Goal: Information Seeking & Learning: Learn about a topic

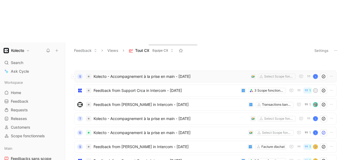
click at [147, 73] on span "Kolecto - Accompagnement à la prise en main - [DATE]" at bounding box center [171, 76] width 155 height 6
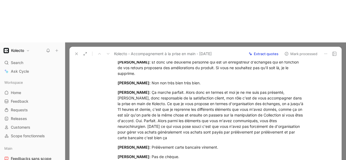
scroll to position [564, 0]
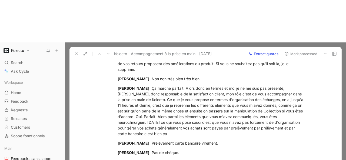
click at [78, 52] on icon at bounding box center [76, 54] width 4 height 4
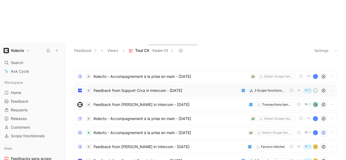
click at [148, 87] on span "Feedback from Support Crca in Intercom - [DATE]" at bounding box center [166, 90] width 145 height 6
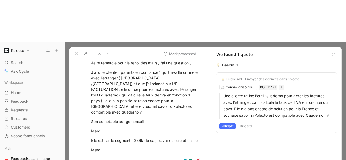
scroll to position [67, 0]
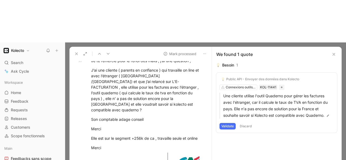
click at [77, 52] on icon at bounding box center [76, 54] width 4 height 4
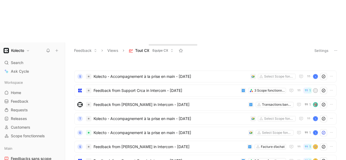
click at [146, 48] on span "Tout CX" at bounding box center [142, 50] width 14 height 5
click at [171, 49] on icon at bounding box center [172, 50] width 3 height 3
click at [94, 49] on icon at bounding box center [95, 50] width 3 height 3
click at [138, 48] on span "Tout CX" at bounding box center [142, 50] width 14 height 5
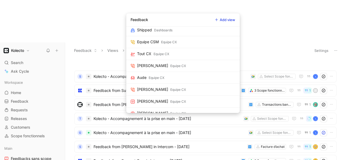
scroll to position [157, 0]
click at [183, 66] on link "[PERSON_NAME] Equipe CX" at bounding box center [183, 66] width 114 height 12
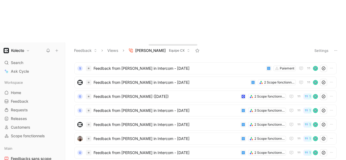
scroll to position [5, 0]
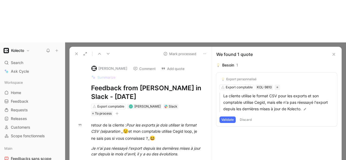
click at [77, 52] on icon at bounding box center [76, 54] width 4 height 4
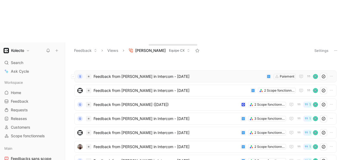
click at [146, 73] on span "Feedback from [PERSON_NAME] in Intercom - [DATE]" at bounding box center [179, 76] width 171 height 6
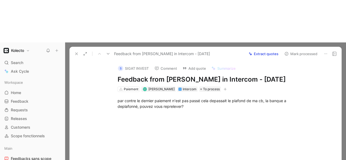
click at [183, 87] on div "Intercom" at bounding box center [190, 89] width 14 height 5
click at [147, 98] on div "par contre le dernier paiement n'est pas passé cela depassait le plafond de ma …" at bounding box center [211, 103] width 187 height 11
click at [187, 98] on div "par contre le dernier paiement n'est pas passé cela depassait le plafond de ma …" at bounding box center [211, 103] width 187 height 11
click at [77, 52] on icon at bounding box center [76, 54] width 4 height 4
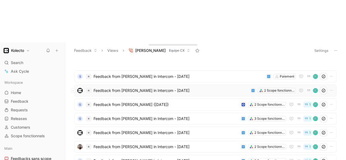
click at [156, 87] on span "Feedback from [PERSON_NAME] in Intercom - [DATE]" at bounding box center [171, 90] width 155 height 6
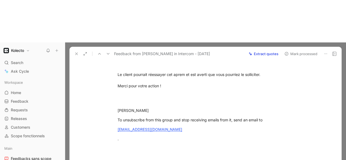
scroll to position [30, 0]
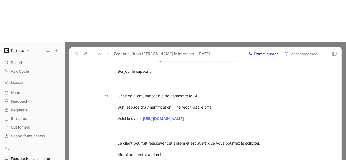
click at [184, 116] on link "[URL][DOMAIN_NAME]" at bounding box center [163, 118] width 41 height 5
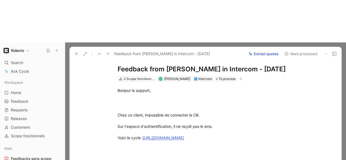
scroll to position [6, 0]
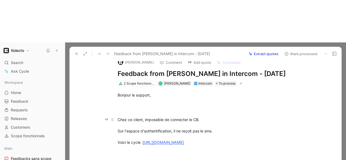
click at [194, 117] on div "Chez ce client, impossible de connecter le CB. Sur l'espace d'authentification,…" at bounding box center [211, 131] width 187 height 28
click at [202, 117] on div "Chez ce client, impossible de connecter le CB. Sur l'espace d'authentification,…" at bounding box center [211, 131] width 187 height 28
click at [179, 117] on div "Chez ce client, impossible de connecter le CB. Sur l'espace d'authentification,…" at bounding box center [211, 131] width 187 height 28
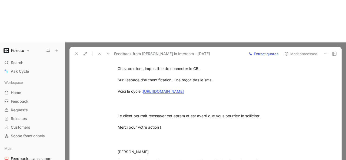
scroll to position [58, 0]
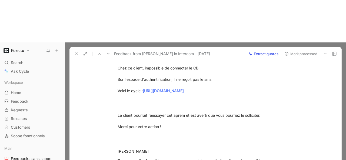
click at [191, 113] on div "Le client pourrait réessayer cet aprem et est averti que vous pourriez le solli…" at bounding box center [211, 121] width 187 height 17
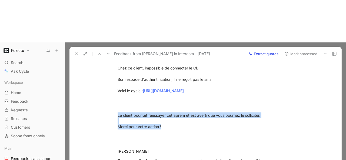
click at [191, 113] on div "Le client pourrait réessayer cet aprem et est averti que vous pourriez le solli…" at bounding box center [211, 121] width 187 height 17
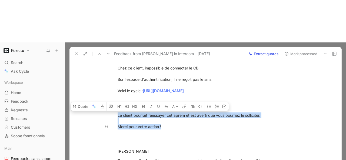
click at [170, 113] on div "Le client pourrait réessayer cet aprem et est averti que vous pourriez le solli…" at bounding box center [211, 121] width 187 height 17
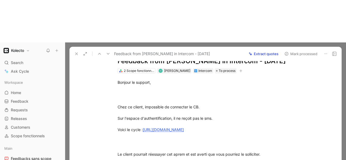
scroll to position [0, 0]
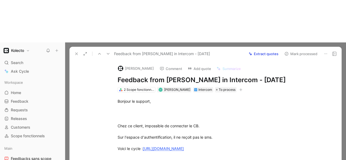
click at [74, 50] on button at bounding box center [77, 54] width 8 height 8
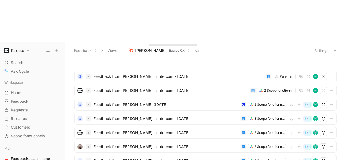
click at [74, 47] on button "Feedback" at bounding box center [86, 51] width 28 height 8
click at [146, 102] on span "Feedback from [PERSON_NAME] ([DATE])" at bounding box center [166, 105] width 145 height 6
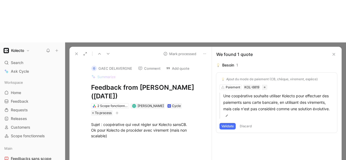
click at [138, 83] on h1 "Feedback from [PERSON_NAME] ([DATE])" at bounding box center [146, 91] width 110 height 17
click at [140, 83] on h1 "Feedback from [PERSON_NAME] ([DATE])" at bounding box center [146, 91] width 110 height 17
click at [273, 93] on p "Une coopérative souhaite utiliser Kolecto pour effectuer des paiements sans car…" at bounding box center [279, 106] width 111 height 26
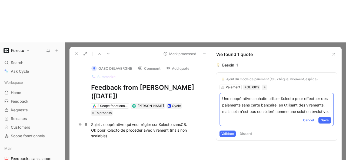
click at [190, 122] on div "Sujet : coopérative qui veut régler sur Kolecto sans CB . Ok pour Kolecto de pr…" at bounding box center [146, 130] width 110 height 17
click at [143, 122] on div "Sujet : coopérative qui veut régler sur Kolecto sans CB . Ok pour Kolecto de pr…" at bounding box center [146, 130] width 110 height 17
click at [115, 103] on div "2 Scope fonctionnels" at bounding box center [112, 105] width 30 height 5
click at [178, 122] on div "Sujet : coopérative qui veut régler sur Kolecto sans CB . Ok pour Kolecto de pr…" at bounding box center [146, 130] width 110 height 17
click at [168, 128] on span "Ok pour Kolecto de procéder avec virement (mais non scalable)" at bounding box center [139, 133] width 97 height 10
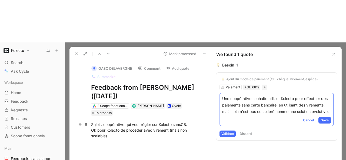
click at [154, 122] on div "Sujet : coopérative qui veut régler sur Kolecto sans CB . Ok pour Kolecto de pr…" at bounding box center [146, 130] width 110 height 17
click at [161, 122] on div "Sujet : coopérative qui veut régler sur Kolecto sans CB . Ok pour Kolecto de pr…" at bounding box center [146, 130] width 110 height 17
click at [335, 52] on icon at bounding box center [334, 54] width 4 height 4
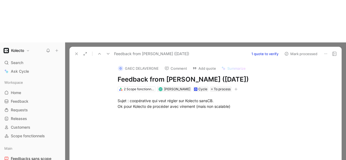
click at [76, 52] on icon at bounding box center [76, 54] width 4 height 4
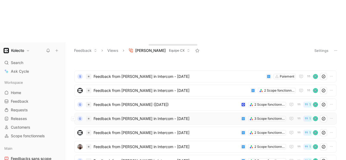
click at [143, 116] on span "Feedback from [PERSON_NAME] in Intercom - [DATE]" at bounding box center [166, 119] width 145 height 6
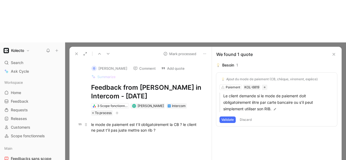
click at [157, 122] on div "le mode de paiement est t'il obligatoirement la CB ? le client ne peut t'il pas…" at bounding box center [146, 127] width 110 height 11
click at [78, 52] on icon at bounding box center [76, 54] width 4 height 4
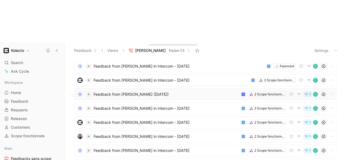
scroll to position [12, 0]
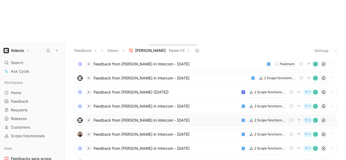
click at [135, 117] on span "Feedback from [PERSON_NAME] in Intercom - [DATE]" at bounding box center [166, 120] width 145 height 6
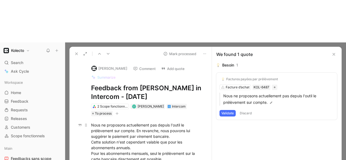
click at [135, 122] on div "Nous ne proposons actuellement pas depuis l'outil le prélèvement sur compte. En…" at bounding box center [146, 142] width 110 height 40
click at [129, 122] on div "Nous ne proposons actuellement pas depuis l'outil le prélèvement sur compte. En…" at bounding box center [146, 142] width 110 height 40
click at [133, 122] on div "Nous ne proposons actuellement pas depuis l'outil le prélèvement sur compte. En…" at bounding box center [146, 142] width 110 height 40
click at [136, 122] on div "Nous ne proposons actuellement pas depuis l'outil le prélèvement sur compte. En…" at bounding box center [146, 142] width 110 height 40
click at [168, 122] on div "Nous ne proposons actuellement pas depuis l'outil le prélèvement sur compte. En…" at bounding box center [146, 142] width 110 height 40
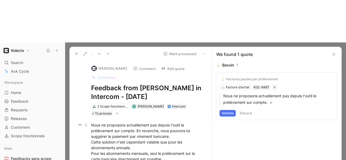
click at [156, 122] on div "Nous ne proposons actuellement pas depuis l'outil le prélèvement sur compte. En…" at bounding box center [146, 142] width 110 height 40
click at [172, 104] on div "Intercom" at bounding box center [179, 106] width 14 height 5
click at [79, 52] on icon at bounding box center [76, 54] width 4 height 4
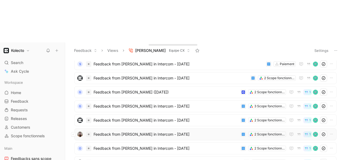
click at [137, 131] on span "Feedback from [PERSON_NAME] in Intercom - [DATE]" at bounding box center [166, 134] width 145 height 6
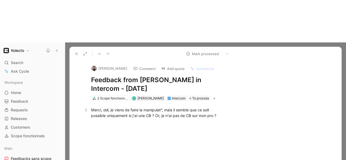
click at [178, 101] on div "Merci, oui, je viens de faire la manipulat°, mais il semble que ce soit possibl…" at bounding box center [158, 112] width 154 height 23
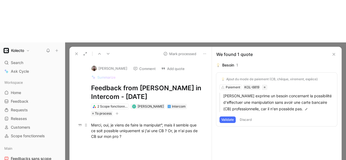
click at [129, 122] on div "Merci, oui, je viens de faire la manipulat°, mais il semble que ce soit possibl…" at bounding box center [146, 130] width 110 height 17
click at [128, 122] on div "Merci, oui, je viens de faire la manipulat°, mais il semble que ce soit possibl…" at bounding box center [146, 130] width 110 height 17
click at [132, 122] on div "Merci, oui, je viens de faire la manipulat°, mais il semble que ce soit possibl…" at bounding box center [146, 130] width 110 height 17
click at [76, 52] on icon at bounding box center [76, 54] width 4 height 4
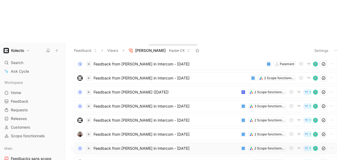
click at [135, 145] on span "Feedback from [PERSON_NAME] in Intercom - [DATE]" at bounding box center [166, 148] width 145 height 6
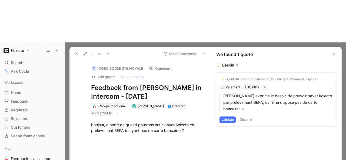
click at [143, 122] on div "bonjour, à partir de quand pourrons nous payer Kolecto en prélèvement SEPA (n'a…" at bounding box center [146, 127] width 110 height 11
click at [75, 52] on icon at bounding box center [76, 54] width 4 height 4
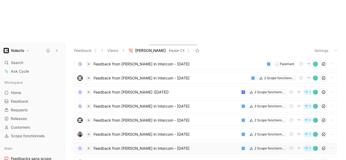
click at [134, 145] on span "Feedback from [PERSON_NAME] in Intercom - [DATE]" at bounding box center [166, 148] width 145 height 6
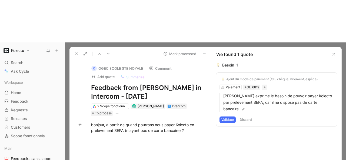
click at [76, 53] on use at bounding box center [77, 54] width 2 height 2
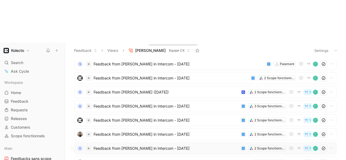
click at [130, 145] on span "Feedback from [PERSON_NAME] in Intercom - [DATE]" at bounding box center [166, 148] width 145 height 6
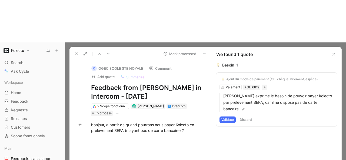
click at [74, 52] on icon at bounding box center [76, 54] width 4 height 4
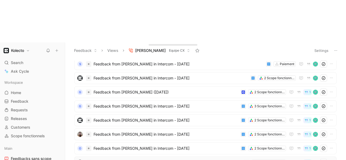
click at [126, 159] on span "Feedback from [PERSON_NAME] in Slack - [DATE]" at bounding box center [168, 162] width 148 height 6
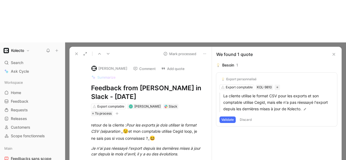
click at [74, 50] on button at bounding box center [77, 54] width 8 height 8
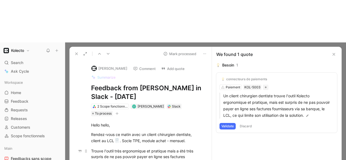
click at [158, 148] on div "Trouve l'outil très ergonomique et pratique mais a été très surpris de ne pas p…" at bounding box center [146, 156] width 110 height 17
click at [76, 53] on use at bounding box center [77, 54] width 2 height 2
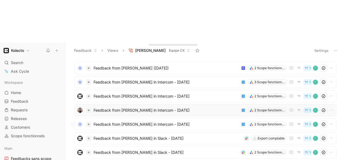
scroll to position [38, 0]
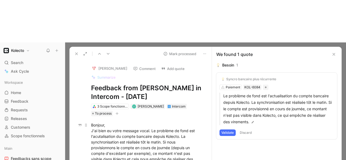
click at [125, 122] on div "Bonjour, J'ai bien eu votre message vocal. Le problème de fond est l'acutalisat…" at bounding box center [146, 144] width 110 height 45
click at [76, 52] on icon at bounding box center [76, 54] width 4 height 4
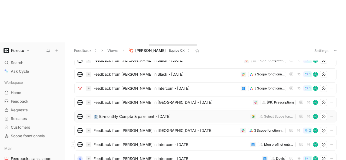
scroll to position [119, 0]
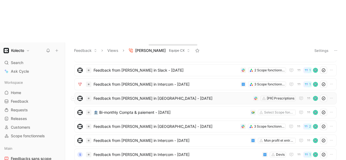
click at [134, 95] on span "Feedback from [PERSON_NAME] in [GEOGRAPHIC_DATA] - [DATE]" at bounding box center [173, 98] width 158 height 6
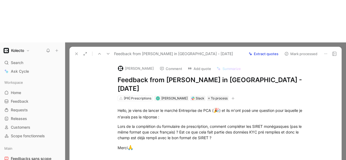
click at [136, 124] on div "Lors de la complétion du formulaire de prescription, comment compléter les SIRE…" at bounding box center [211, 132] width 187 height 17
click at [77, 52] on icon at bounding box center [76, 54] width 4 height 4
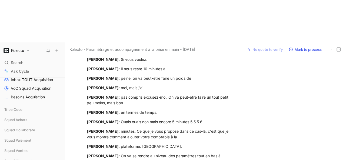
scroll to position [159, 0]
